Goal: Information Seeking & Learning: Learn about a topic

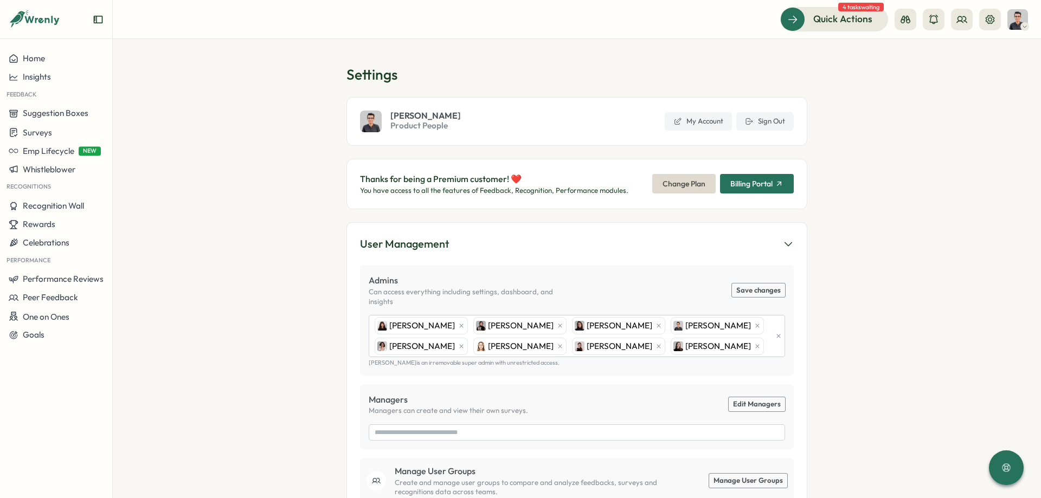
type input "**********"
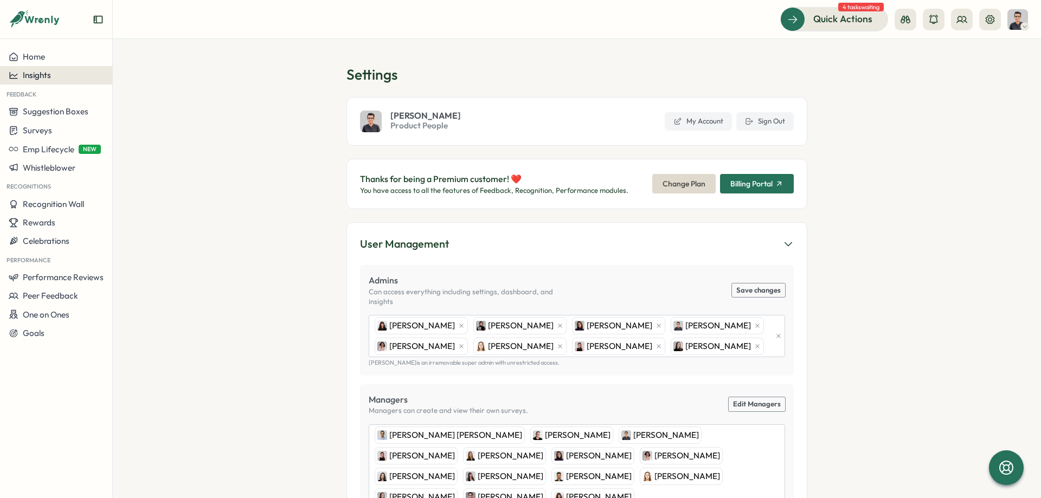
click at [63, 75] on div "Insights" at bounding box center [56, 75] width 95 height 10
click at [169, 66] on div "Surveys" at bounding box center [153, 65] width 77 height 12
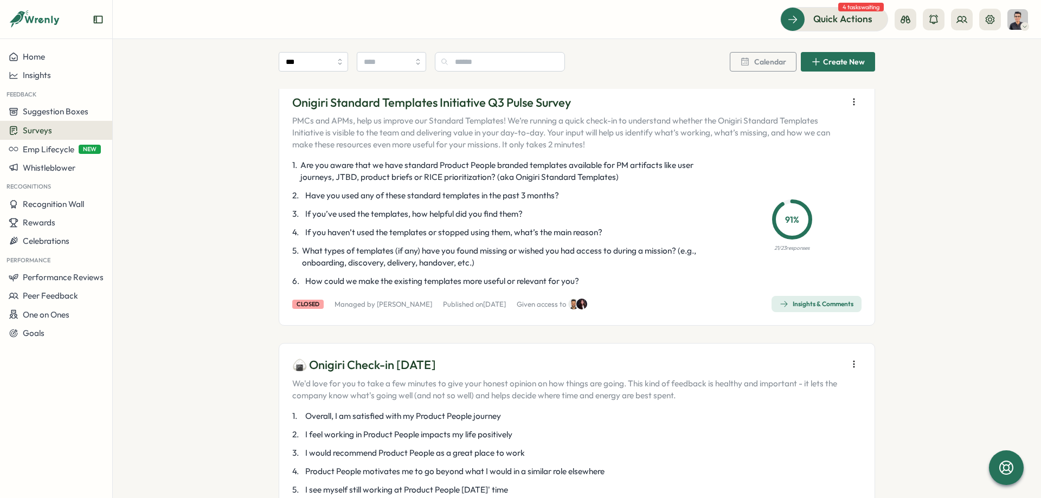
scroll to position [244, 0]
click at [857, 363] on icon "button" at bounding box center [853, 365] width 11 height 11
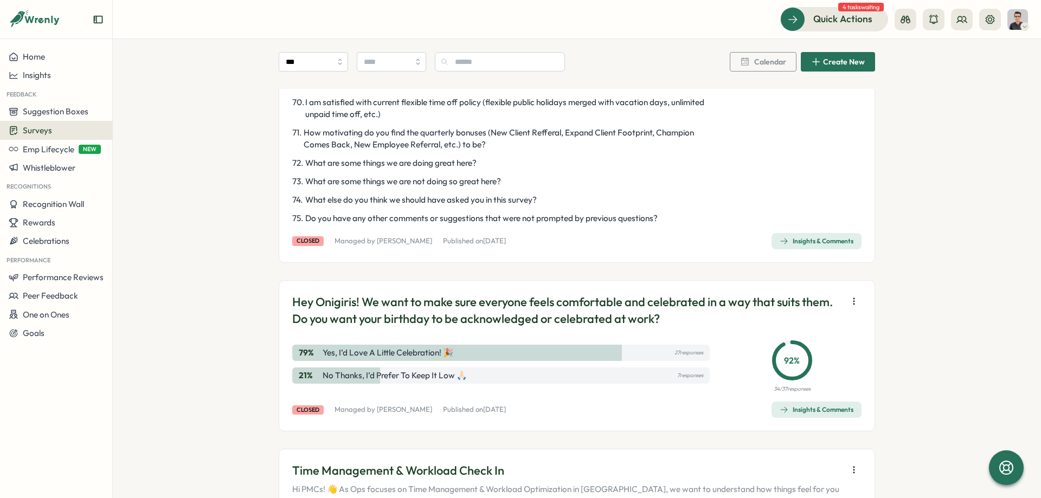
scroll to position [1951, 0]
click at [835, 244] on div "Insights & Comments" at bounding box center [817, 240] width 74 height 9
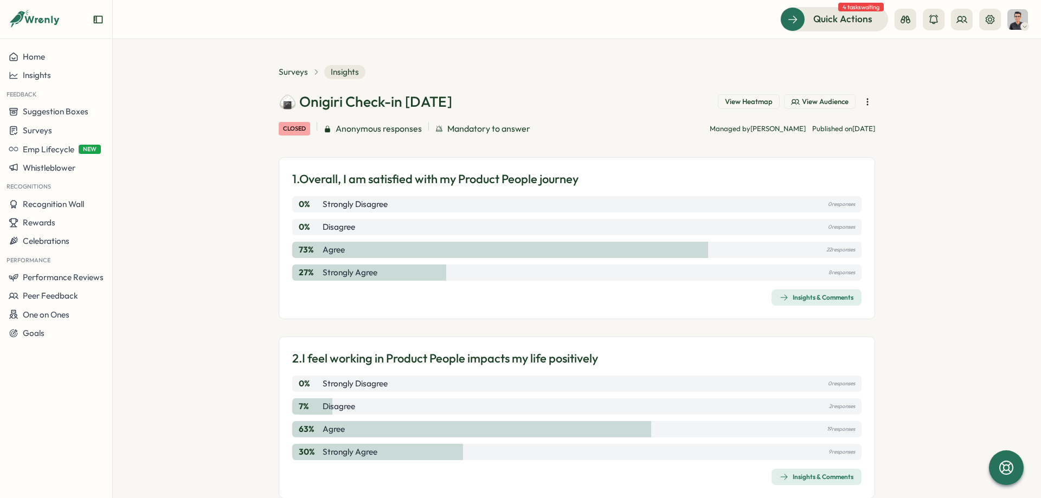
click at [750, 103] on span "View Heatmap" at bounding box center [749, 102] width 48 height 10
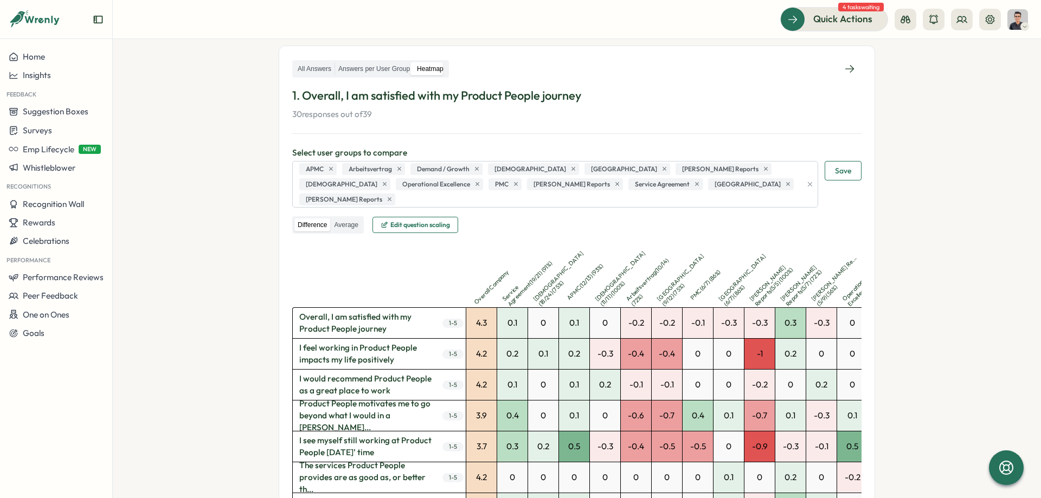
scroll to position [163, 0]
click at [363, 70] on label "Answers per User Group" at bounding box center [374, 70] width 78 height 14
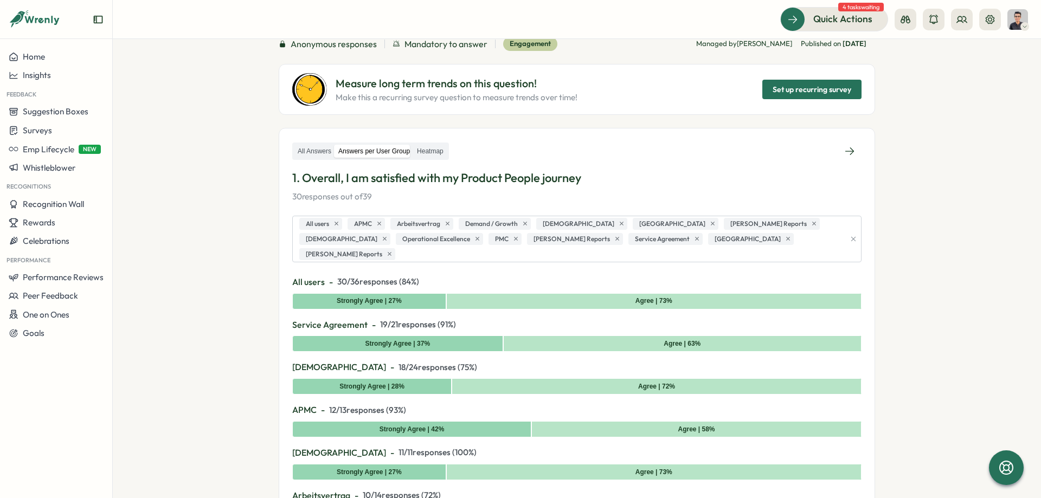
scroll to position [81, 0]
click at [433, 158] on div "All Answers Answers per User Group Heatmap" at bounding box center [370, 151] width 157 height 18
click at [429, 150] on label "Heatmap" at bounding box center [430, 151] width 33 height 14
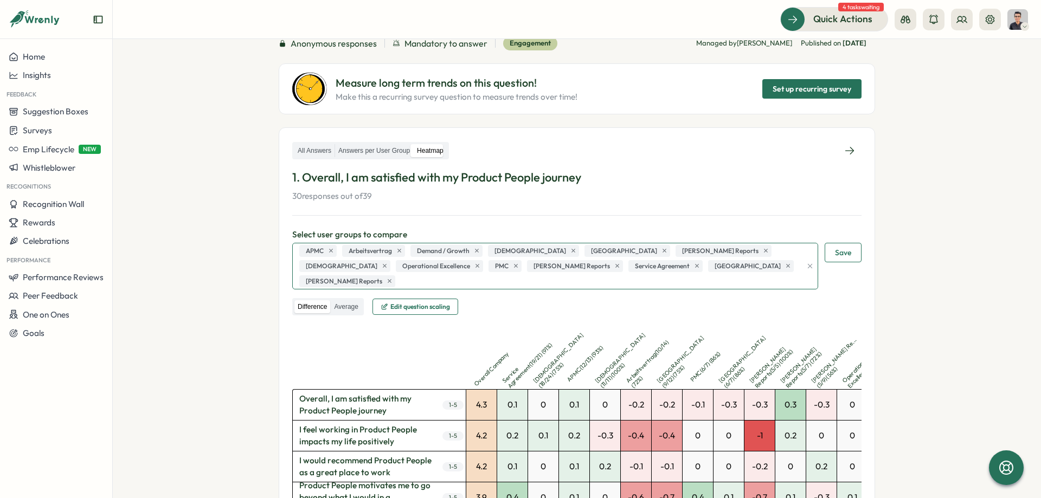
click at [763, 259] on div "APMC Arbeitsvertrag Demand / Growth [DEMOGRAPHIC_DATA] [GEOGRAPHIC_DATA] [PERSO…" at bounding box center [549, 266] width 505 height 46
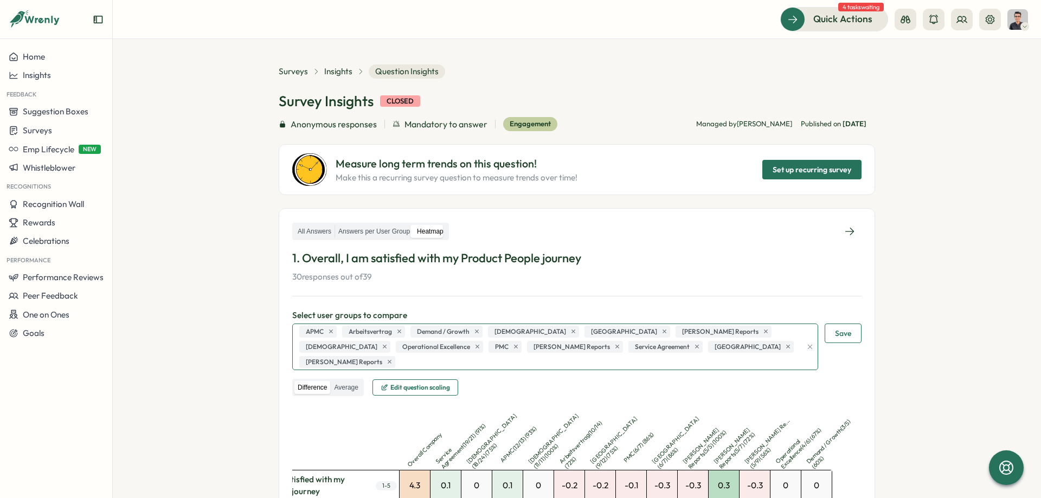
scroll to position [0, 0]
click at [331, 73] on span "Insights" at bounding box center [338, 72] width 28 height 12
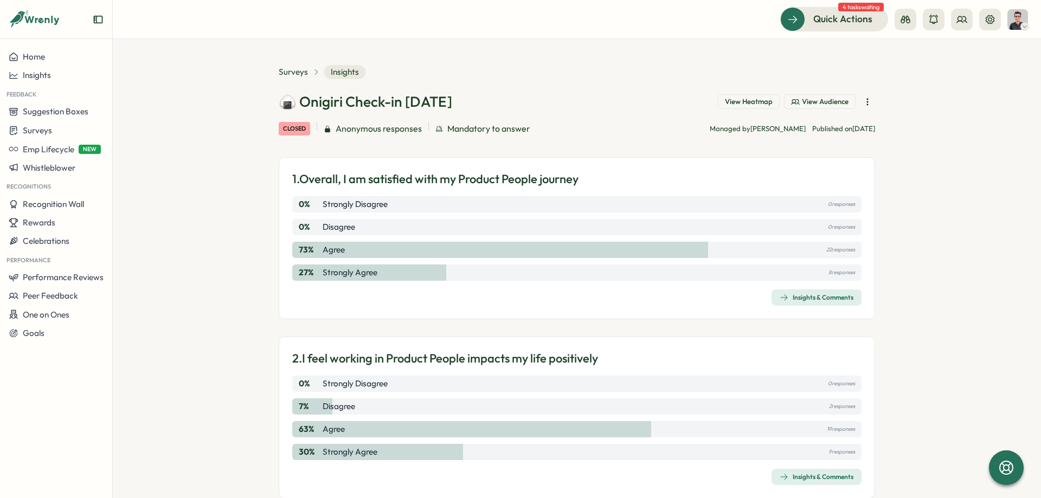
click at [816, 295] on div "Insights & Comments" at bounding box center [817, 297] width 74 height 9
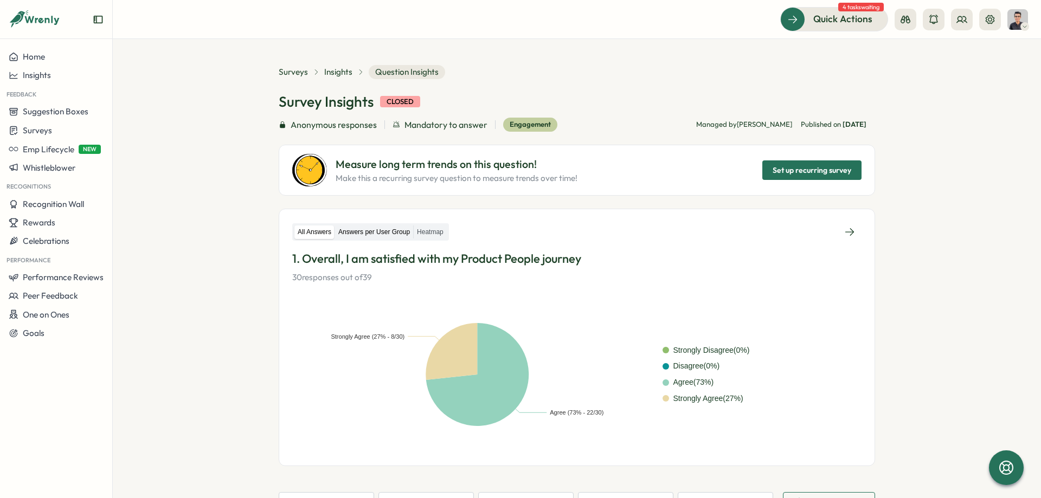
click at [364, 234] on label "Answers per User Group" at bounding box center [374, 233] width 78 height 14
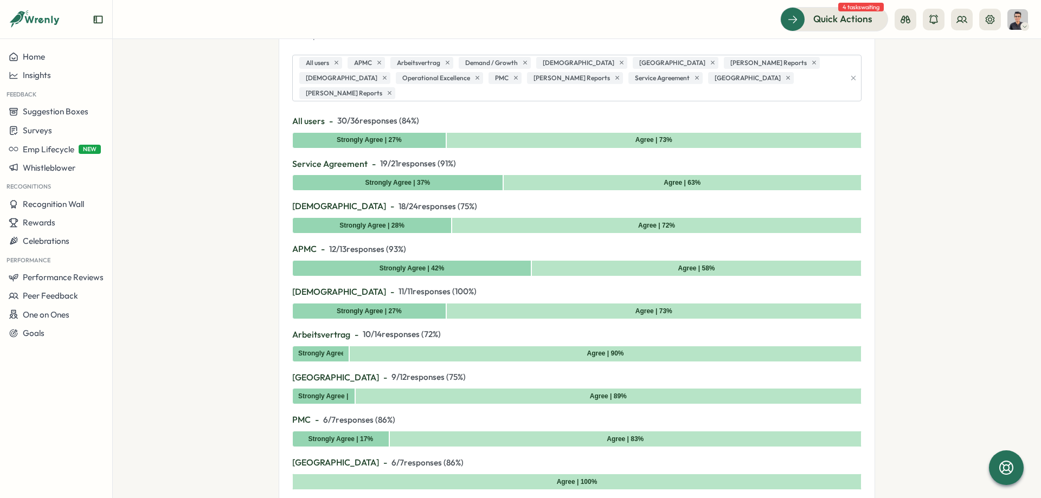
scroll to position [244, 0]
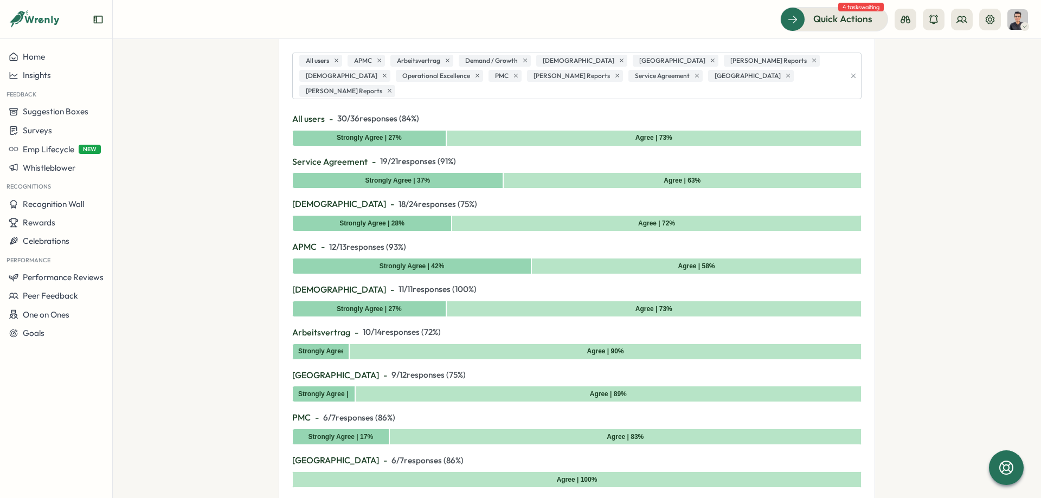
click at [851, 72] on icon "button" at bounding box center [853, 76] width 8 height 8
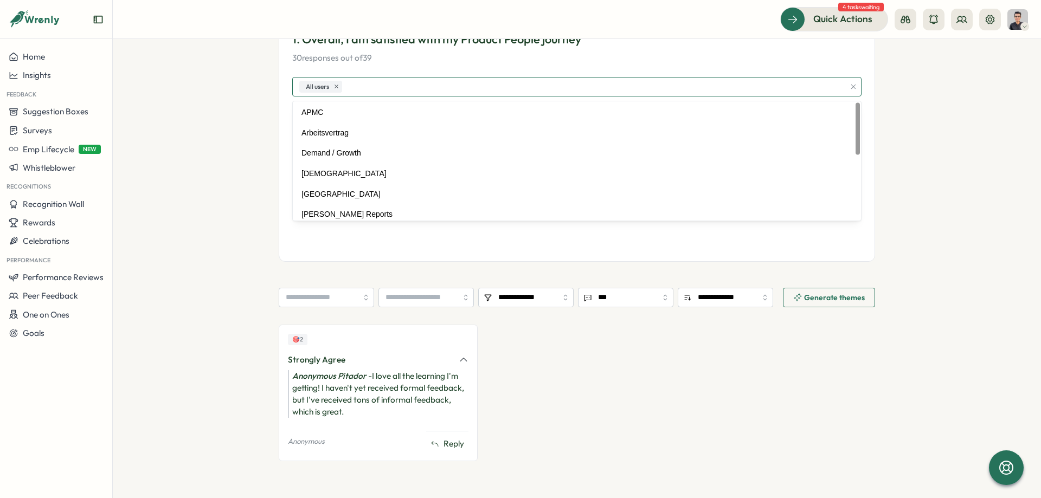
scroll to position [0, 0]
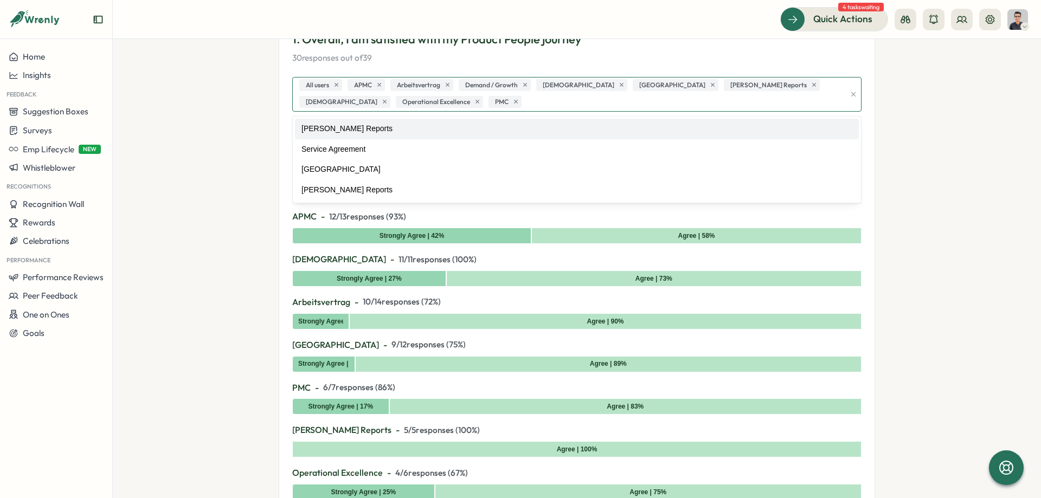
click at [381, 118] on div "[PERSON_NAME] Reports Service Agreement [GEOGRAPHIC_DATA] [PERSON_NAME] Reports" at bounding box center [577, 160] width 568 height 86
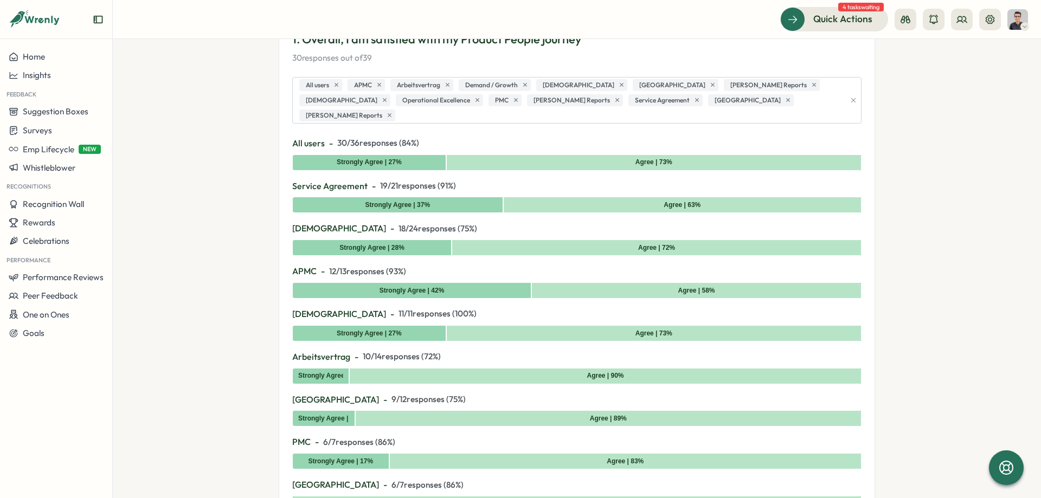
click at [183, 128] on section "Surveys Insights Question Insights Survey Insights closed Anonymous responses M…" at bounding box center [577, 268] width 928 height 459
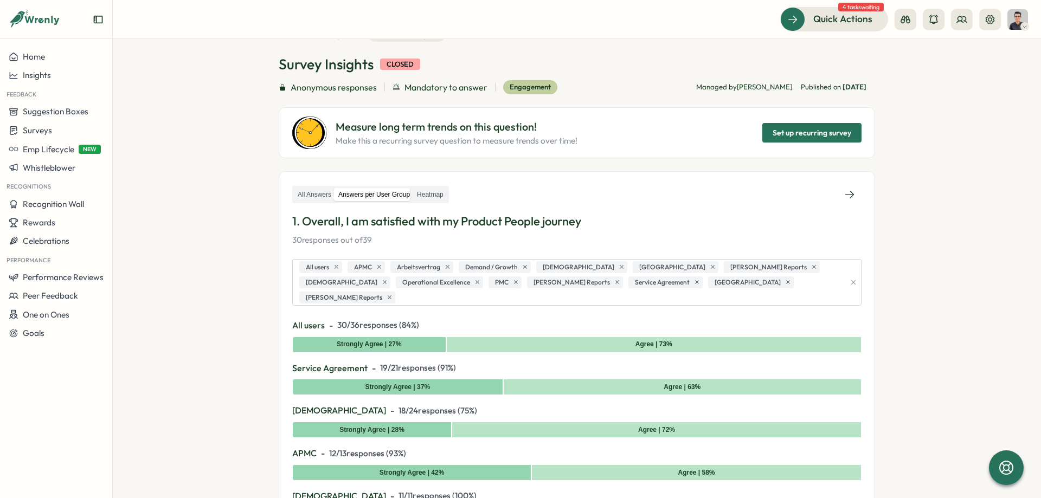
scroll to position [31, 0]
